Goal: Task Accomplishment & Management: Complete application form

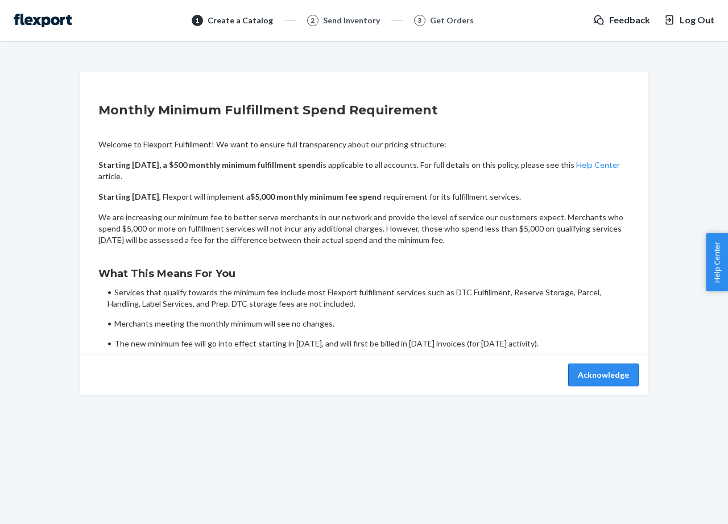
click at [588, 377] on button "Acknowledge" at bounding box center [603, 374] width 71 height 23
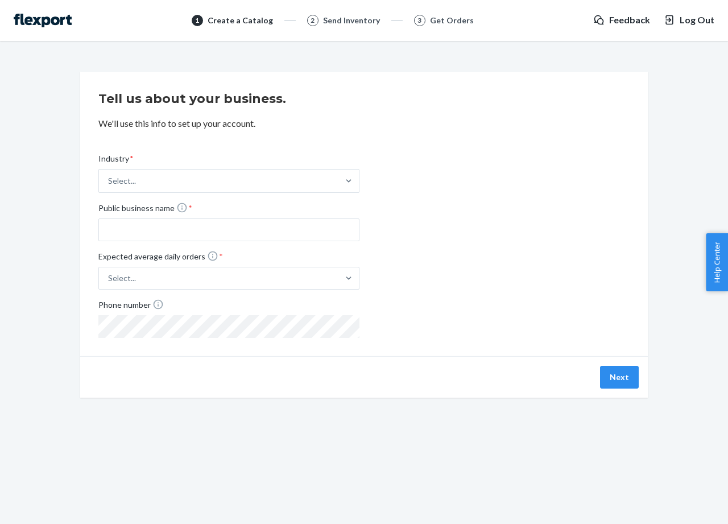
click at [40, 28] on div "1 Create a Catalog 2 Send Inventory 3 Get Orders Feedback Log Out" at bounding box center [364, 20] width 728 height 41
click at [46, 20] on img at bounding box center [43, 21] width 58 height 14
click at [619, 380] on button "Next" at bounding box center [619, 377] width 39 height 23
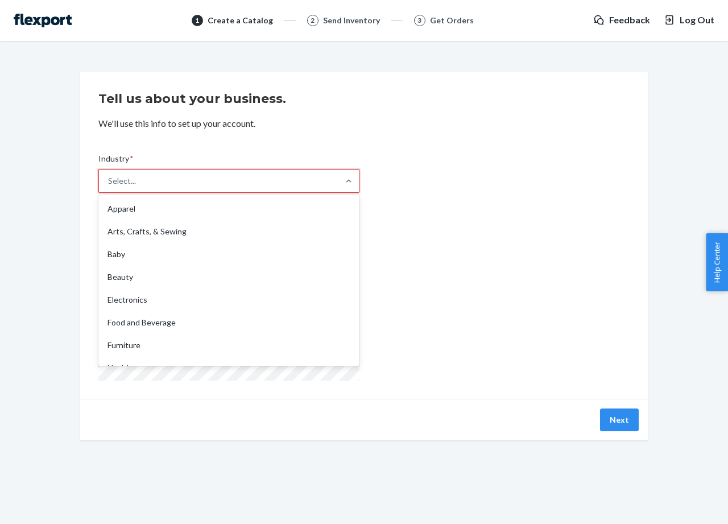
click at [144, 179] on div "Select..." at bounding box center [218, 180] width 239 height 23
click at [109, 179] on input "Industry * option Apparel focused, 1 of 19. 19 results available. Use Up and Do…" at bounding box center [108, 180] width 1 height 11
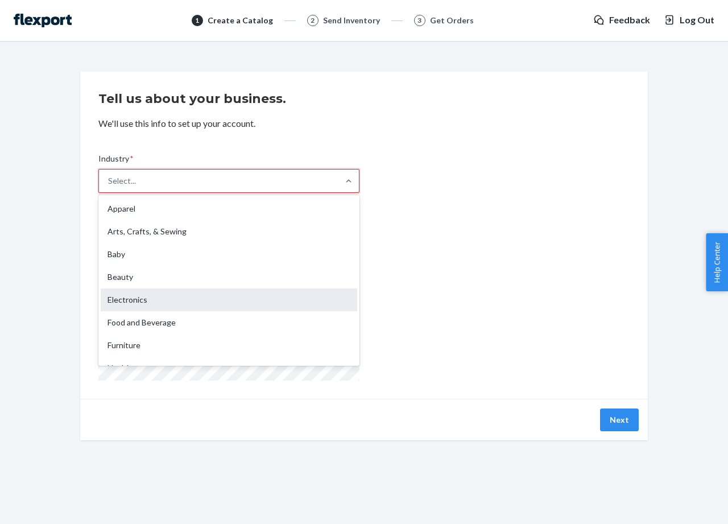
click at [169, 300] on div "Electronics" at bounding box center [229, 299] width 256 height 23
click at [109, 187] on input "Industry * option Electronics focused, 5 of 19. 19 results available. Use Up an…" at bounding box center [108, 180] width 1 height 11
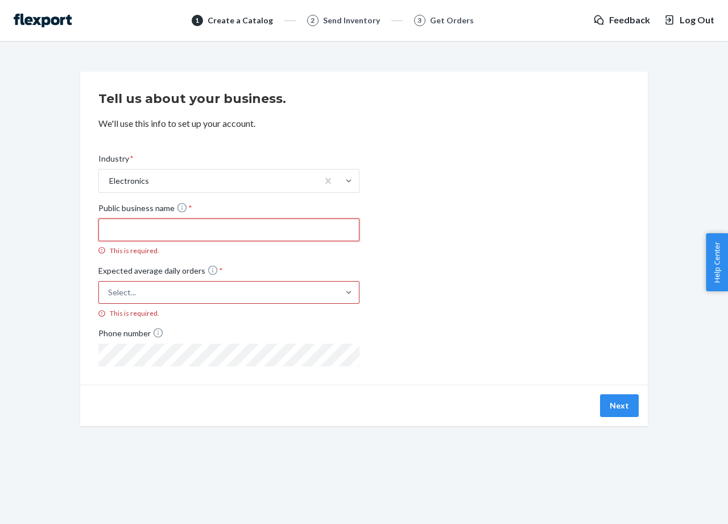
click at [159, 235] on input "Public business name * This is required." at bounding box center [228, 229] width 261 height 23
click at [221, 235] on input "Public business name * This is required." at bounding box center [228, 229] width 261 height 23
paste input "GOLDSUN ELECTRONICS CO., LTD."
type input "GOLDSUN ELECTRONICS CO., LTD."
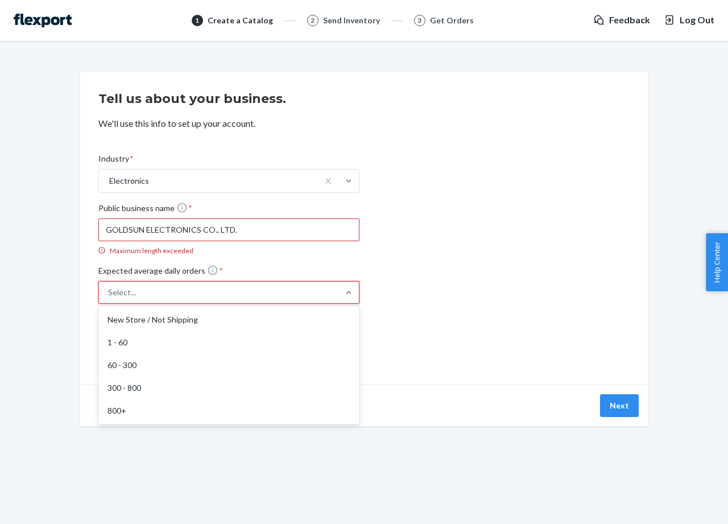
click at [196, 289] on div "Select..." at bounding box center [218, 292] width 239 height 20
click at [52, 292] on input "Expected average daily orders * option New Store / Not Shipping focused, 1 of 5…" at bounding box center [52, 292] width 0 height 0
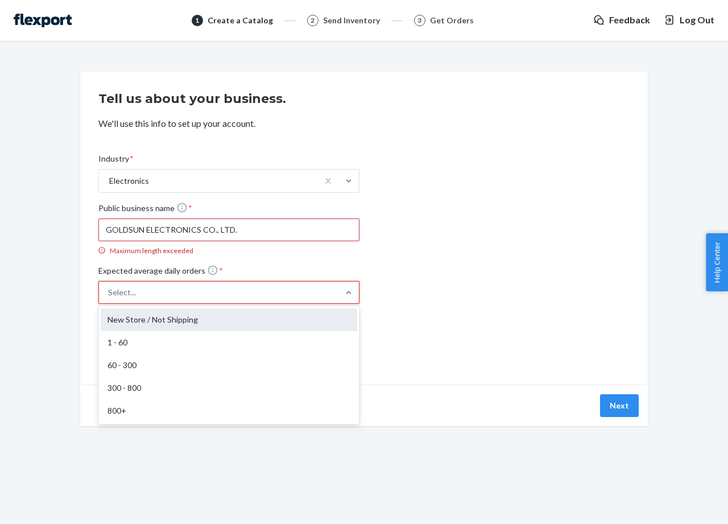
click at [193, 322] on div "New Store / Not Shipping" at bounding box center [229, 319] width 256 height 23
click at [52, 292] on input "Expected average daily orders * option New Store / Not Shipping focused, 1 of 5…" at bounding box center [52, 292] width 0 height 0
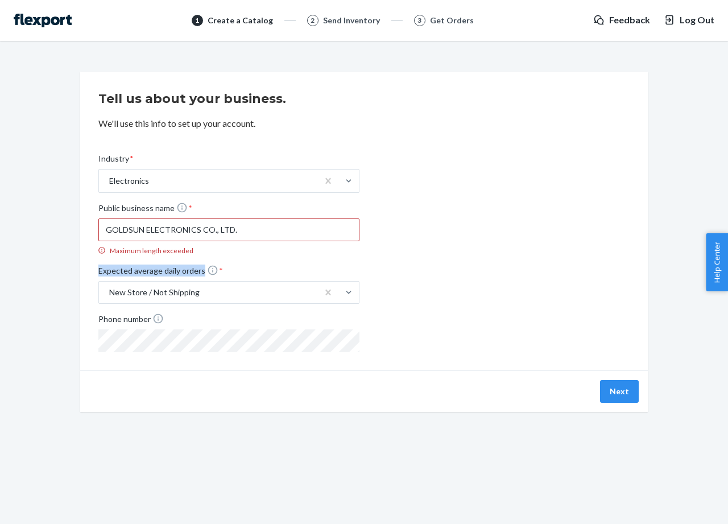
drag, startPoint x: 94, startPoint y: 275, endPoint x: 203, endPoint y: 272, distance: 109.2
click at [203, 272] on div "Tell us about your business. We'll use this info to set up your account. Indust…" at bounding box center [364, 221] width 568 height 299
copy span "Expected average daily orders"
click at [612, 396] on button "Next" at bounding box center [619, 391] width 39 height 23
click at [699, 16] on span "Log Out" at bounding box center [697, 20] width 35 height 13
